Goal: Use online tool/utility

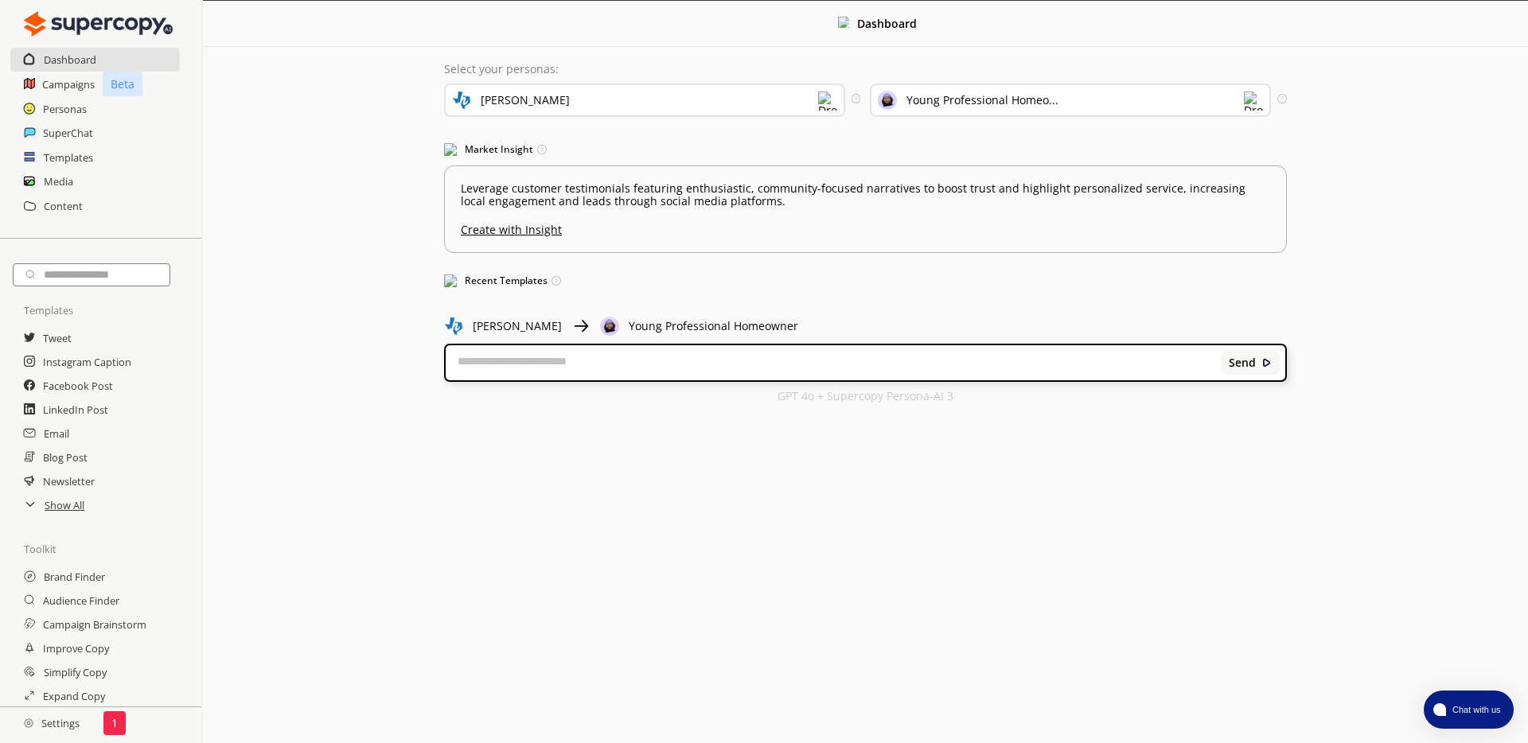
click at [980, 104] on div "Young Professional Homeo..." at bounding box center [982, 100] width 152 height 13
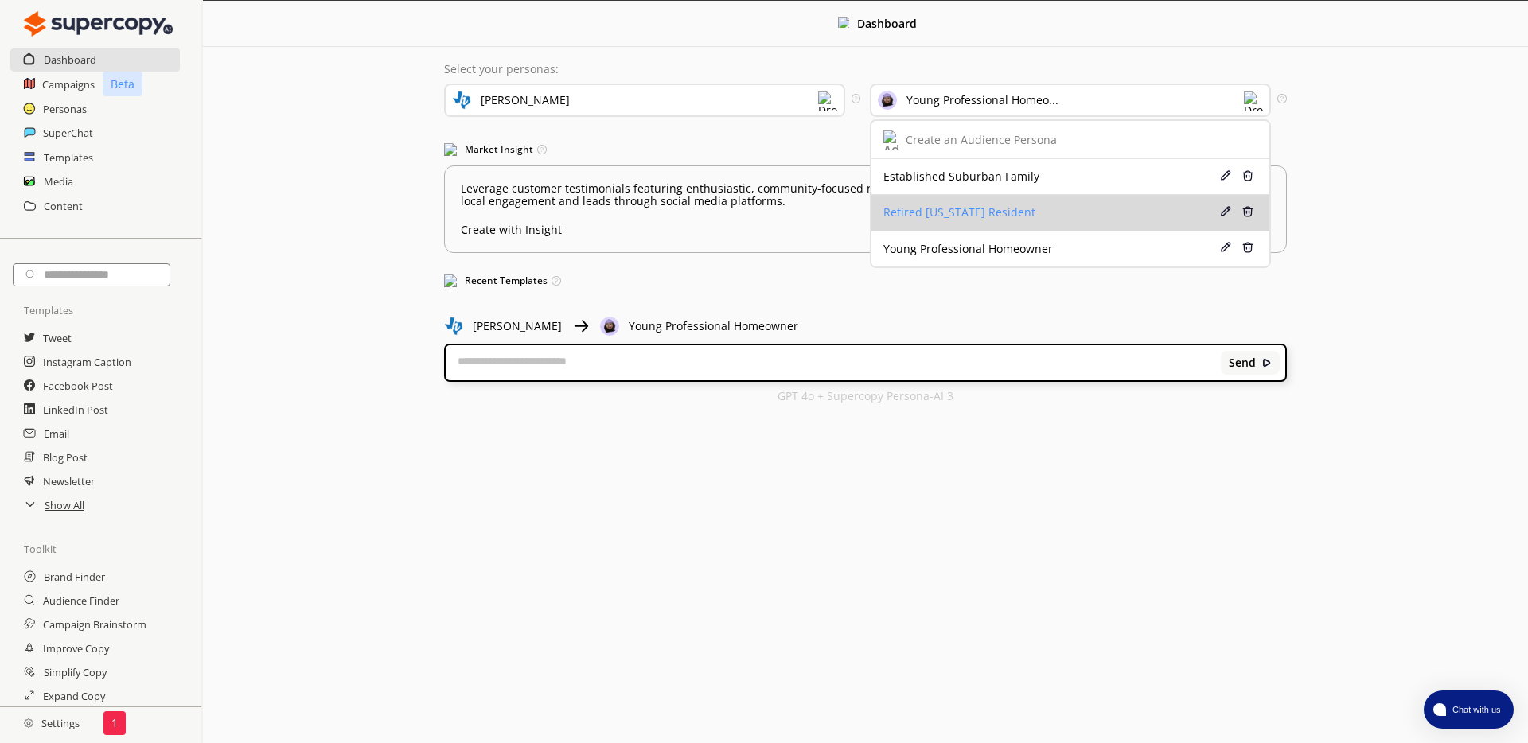
click at [961, 200] on li "Retired [US_STATE] Resident Edit Delete" at bounding box center [1070, 213] width 398 height 36
click at [965, 216] on div "Retired [US_STATE] Resident" at bounding box center [1037, 212] width 309 height 13
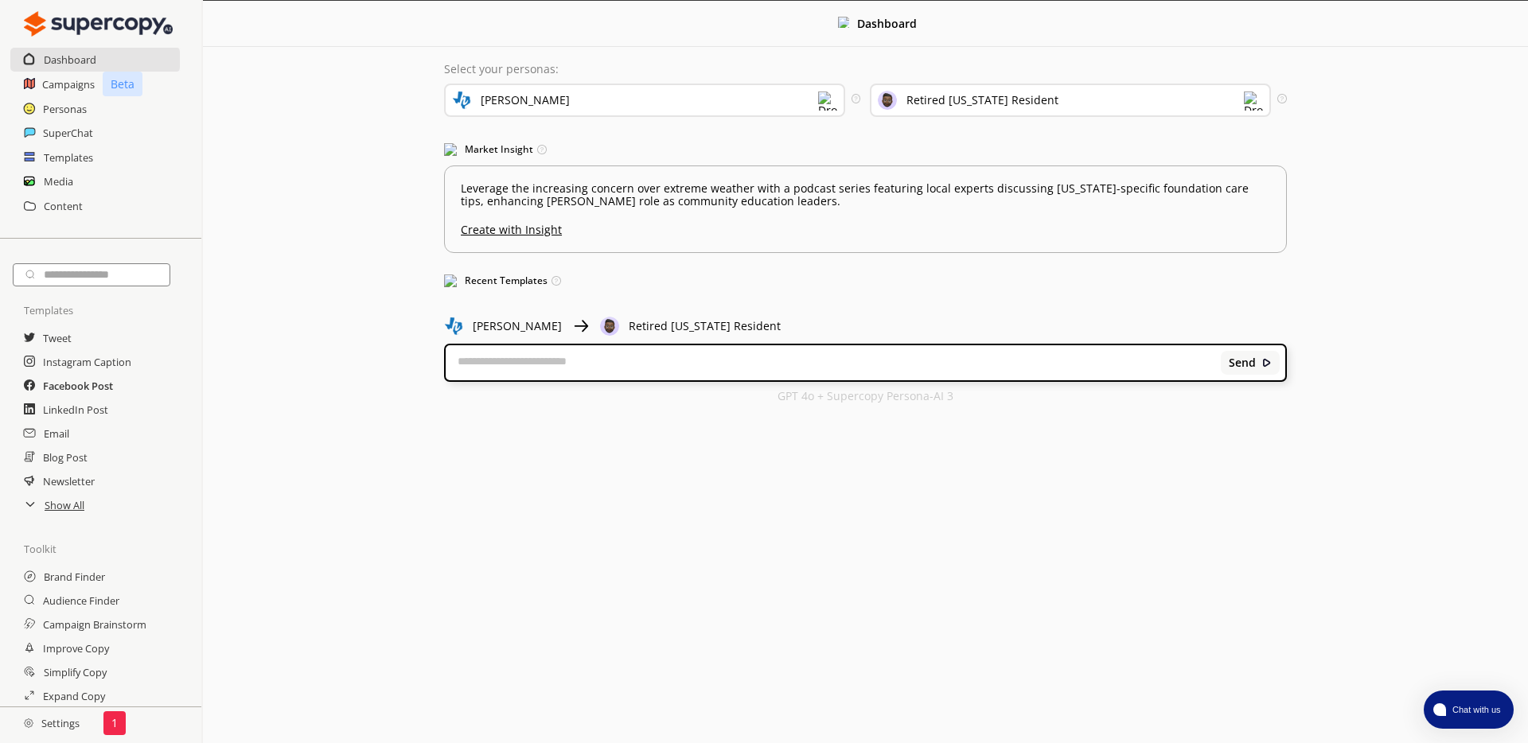
click at [61, 387] on h2 "Facebook Post" at bounding box center [78, 386] width 70 height 24
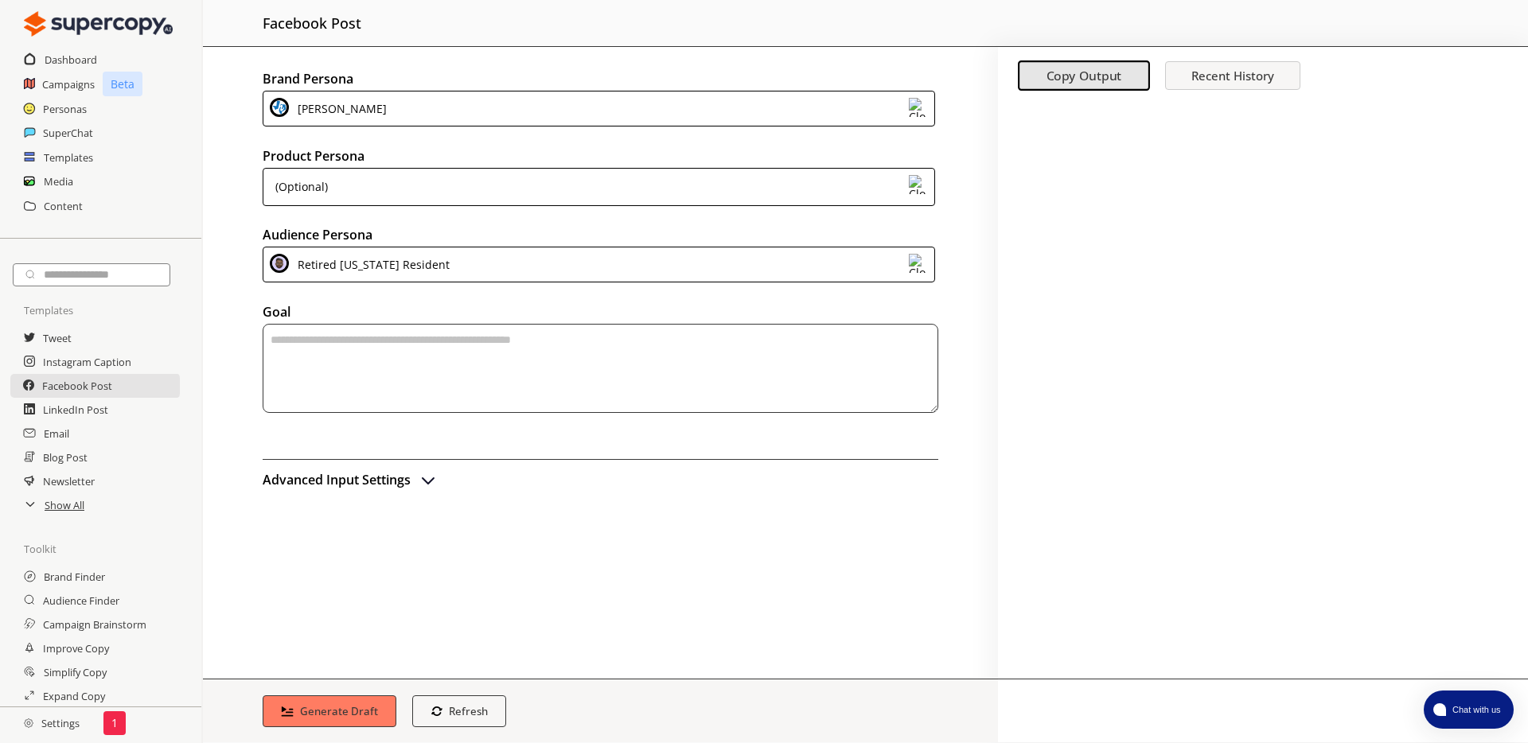
click at [358, 196] on div "(Optional)" at bounding box center [599, 187] width 673 height 38
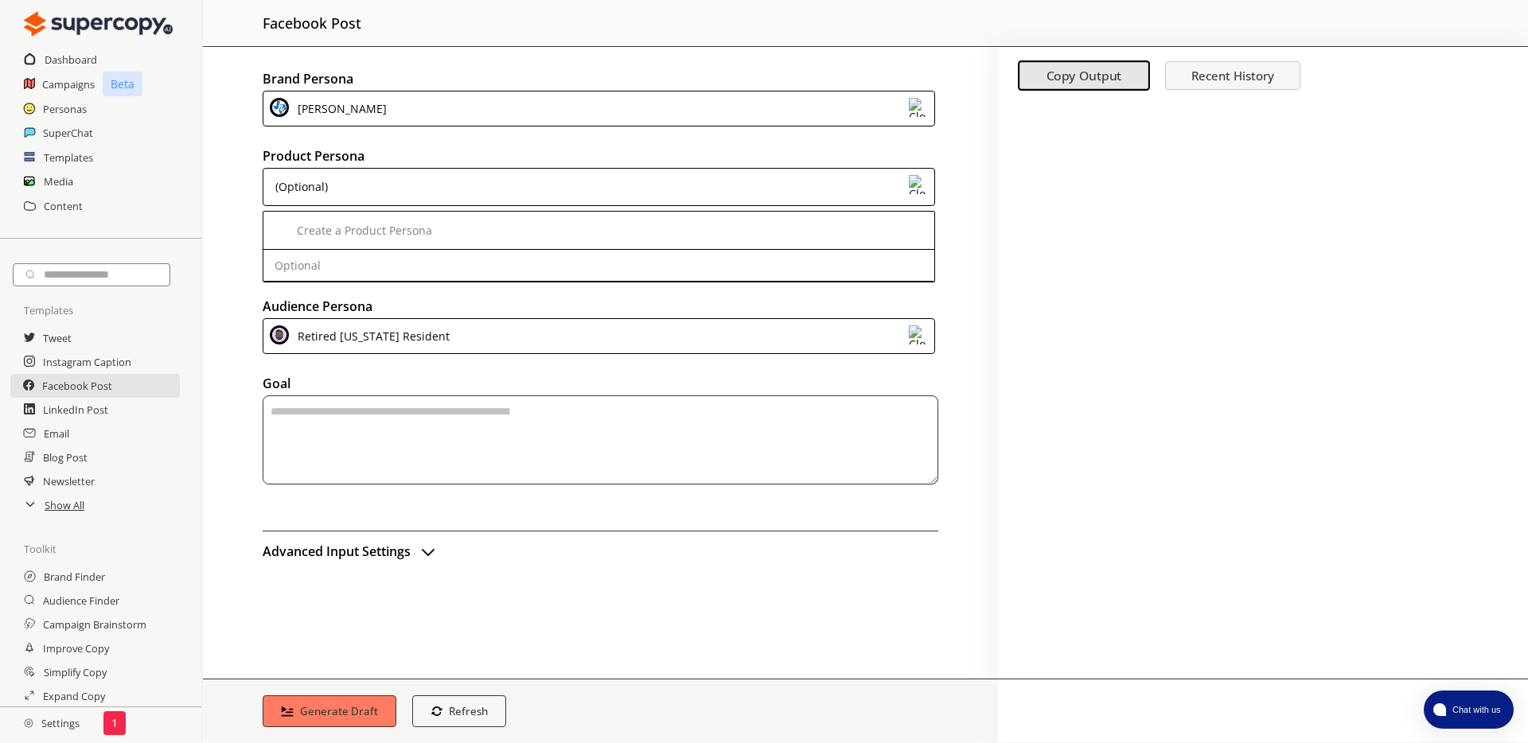
click at [1250, 231] on div at bounding box center [1263, 391] width 530 height 576
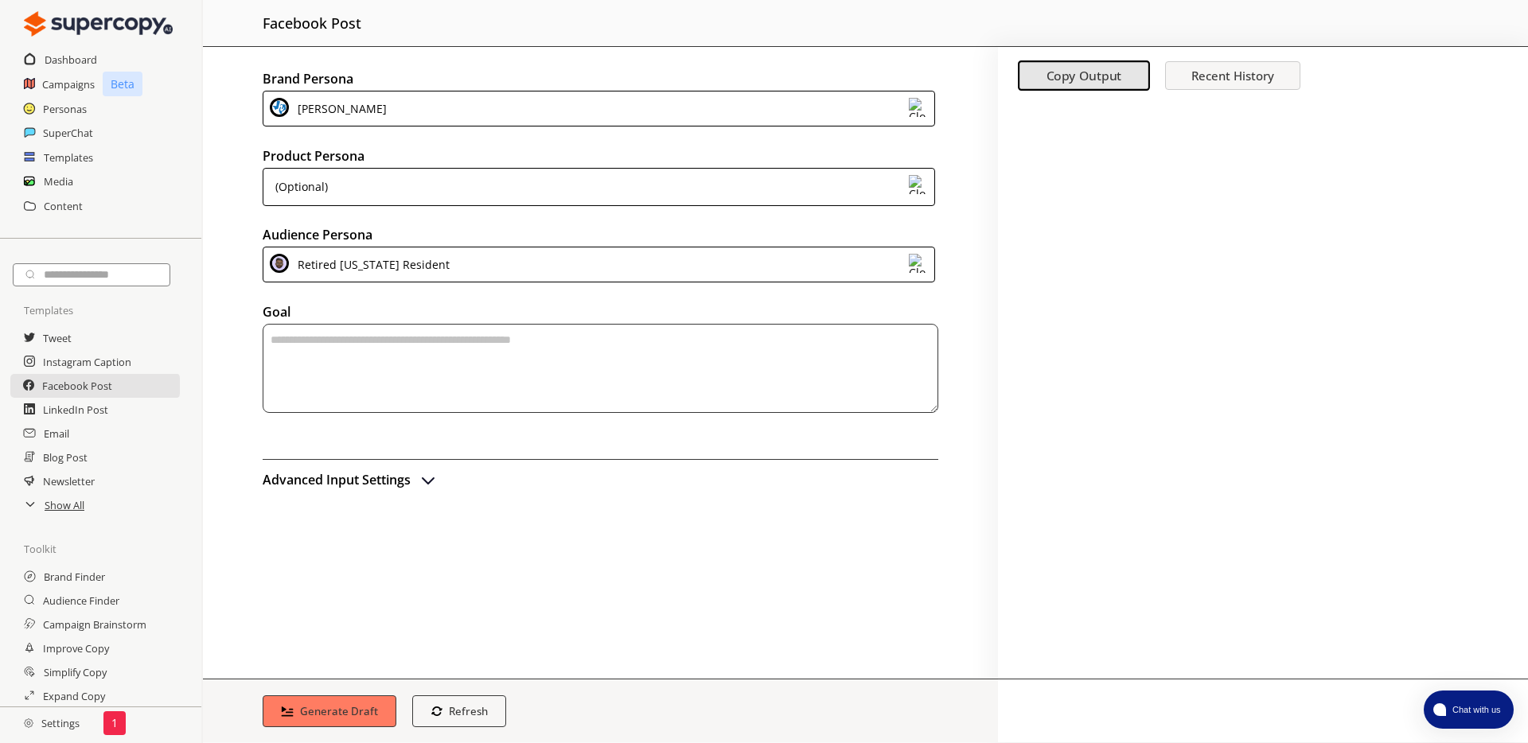
click at [407, 489] on h2 "Advanced Input Settings" at bounding box center [337, 480] width 148 height 24
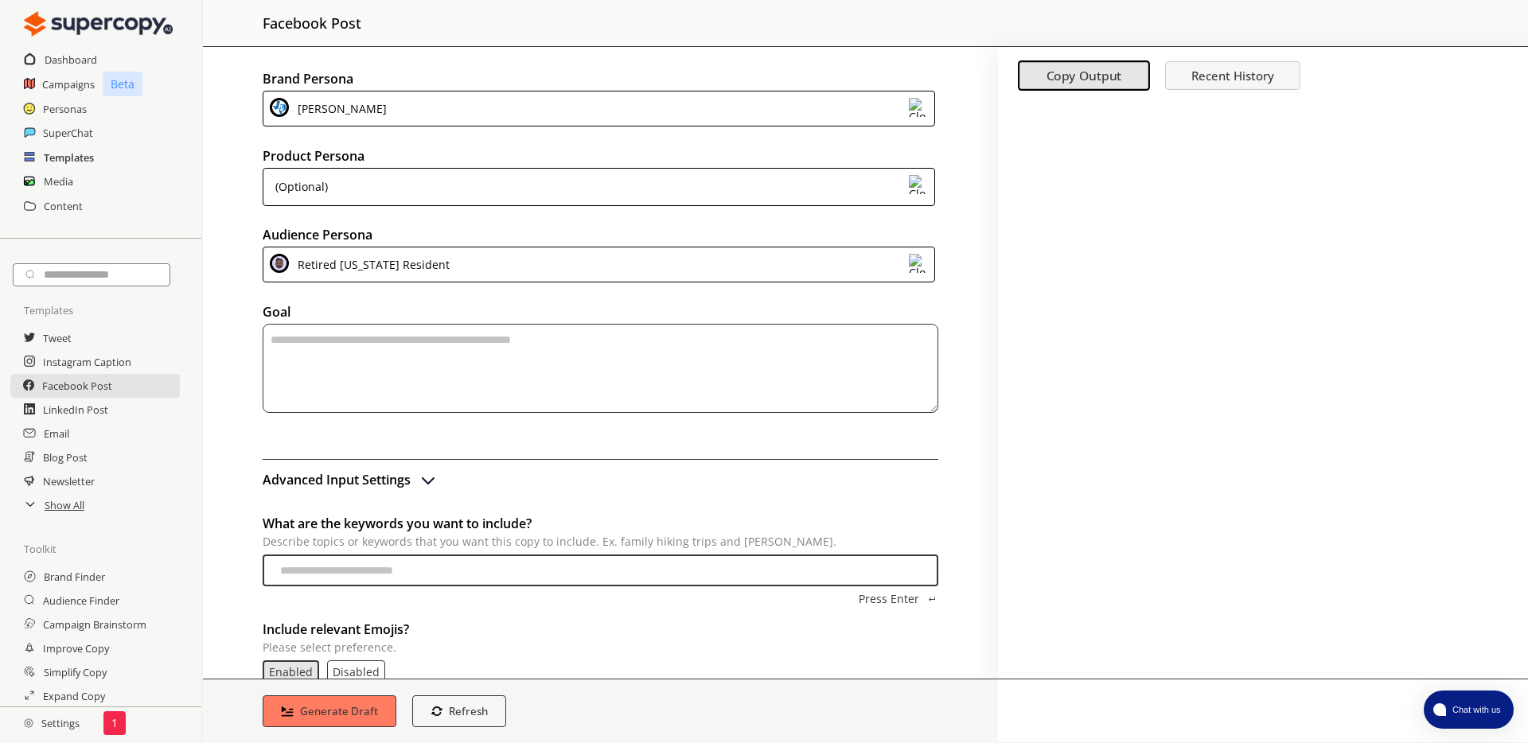
click at [78, 158] on h2 "Templates" at bounding box center [69, 158] width 50 height 24
